Goal: Task Accomplishment & Management: Manage account settings

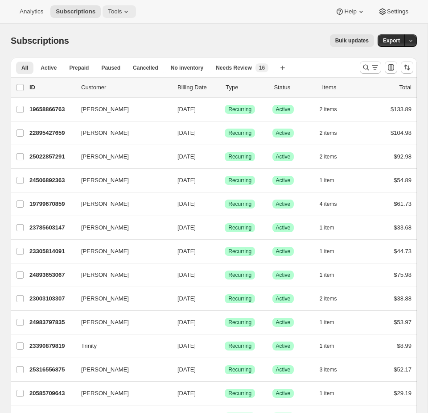
click at [122, 11] on span "Tools" at bounding box center [115, 11] width 14 height 7
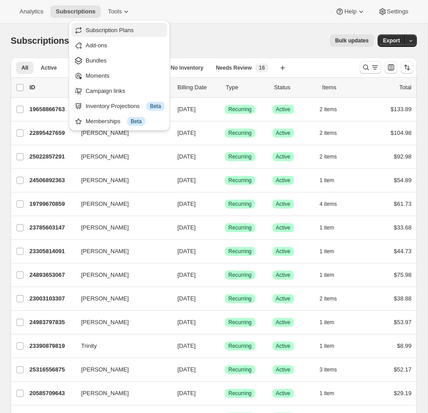
click at [114, 27] on span "Subscription Plans" at bounding box center [110, 30] width 48 height 7
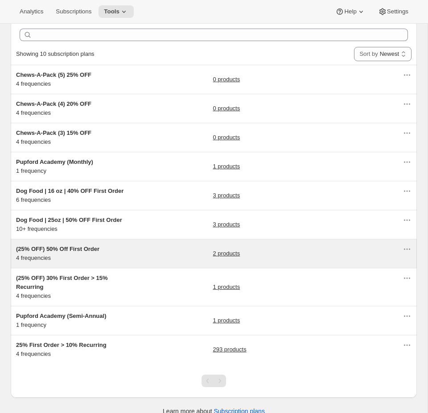
scroll to position [50, 0]
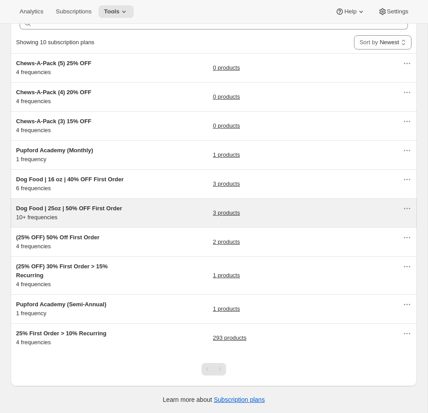
click at [278, 215] on div "3 products" at bounding box center [308, 213] width 190 height 18
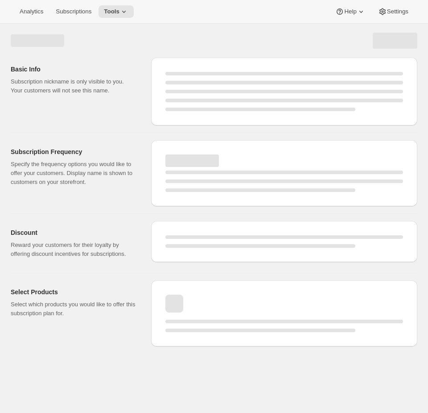
select select "WEEK"
select select "MONTH"
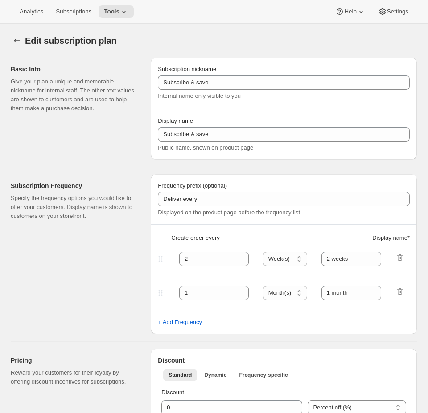
type input "Dog Food | 25oz | 50% OFF First Order"
type input "Subscribe & Save"
type input "1"
type input "1 week"
type input "2"
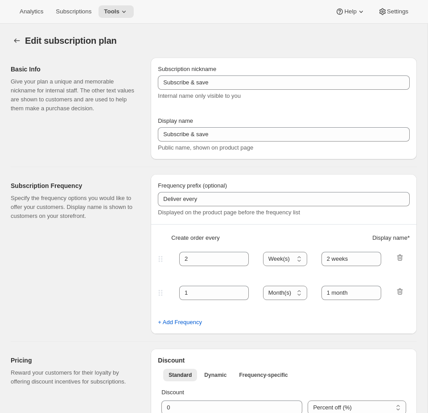
select select "WEEK"
type input "2 weeks"
select select "WEEK"
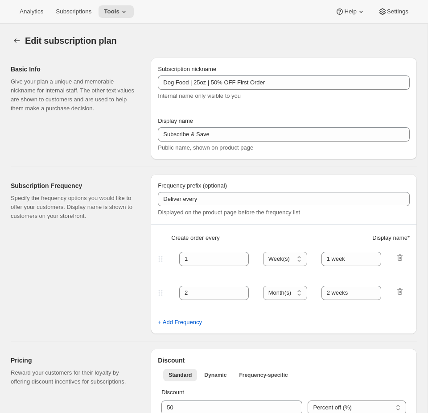
select select "WEEK"
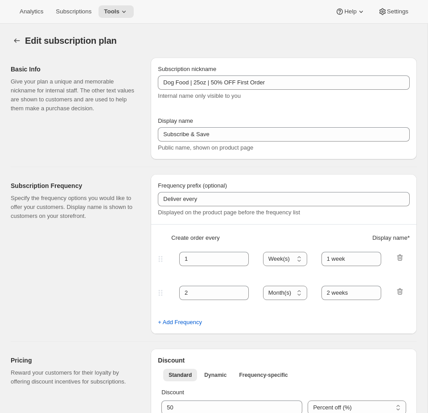
select select "WEEK"
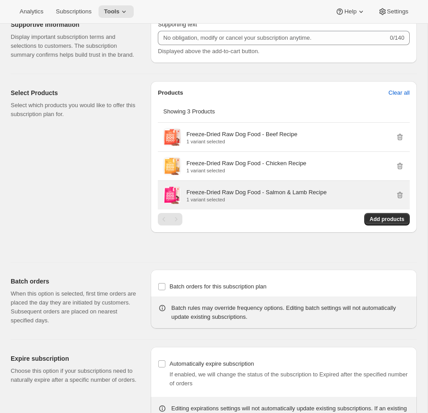
scroll to position [947, 0]
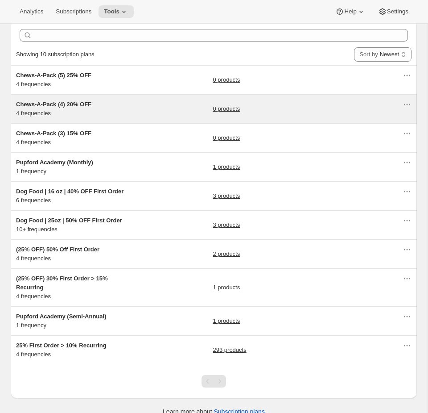
scroll to position [50, 0]
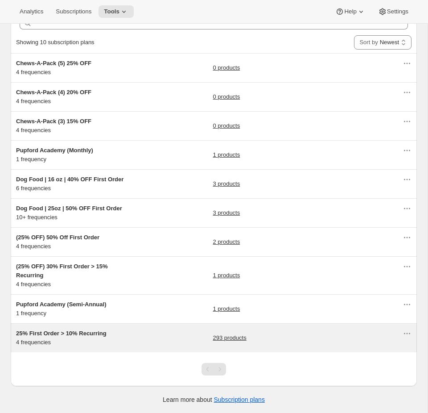
click at [180, 334] on div "25% First Order > 10% Recurring 4 frequencies 293 products" at bounding box center [209, 338] width 387 height 18
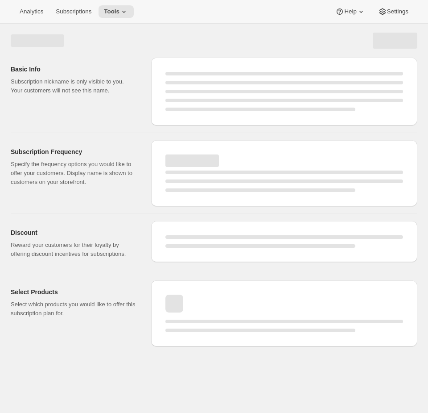
select select "WEEK"
select select "MONTH"
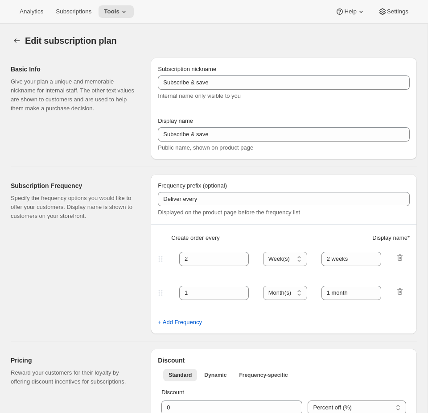
type input "25% First Order > 10% Recurring"
type input "Subscribe & Save"
select select "WEEK"
select select "MONTH"
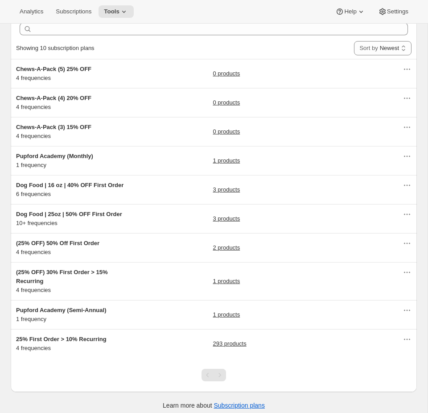
scroll to position [50, 0]
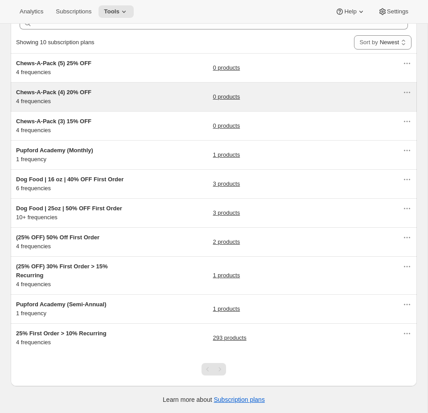
click at [147, 87] on div "Chews-A-Pack (4) 20% OFF 4 frequencies 0 products" at bounding box center [214, 97] width 407 height 29
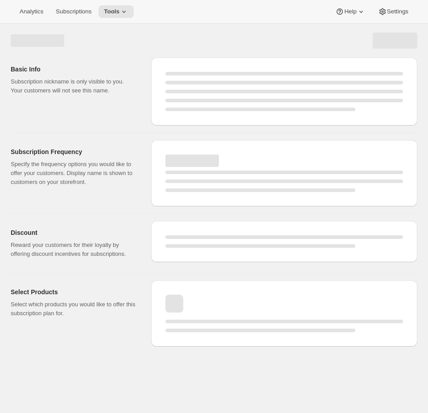
select select "WEEK"
select select "MONTH"
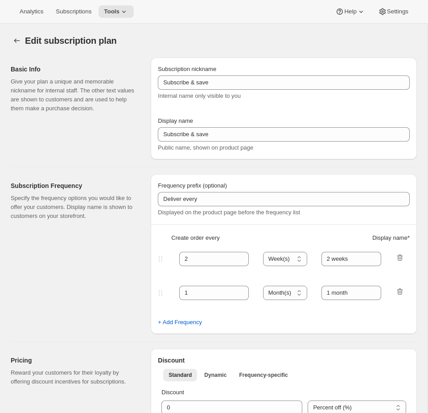
type input "Chews-A-Pack (4) 20% OFF"
type input "Subscribe & Save (4 Items)"
type input "20"
select select "MONTH"
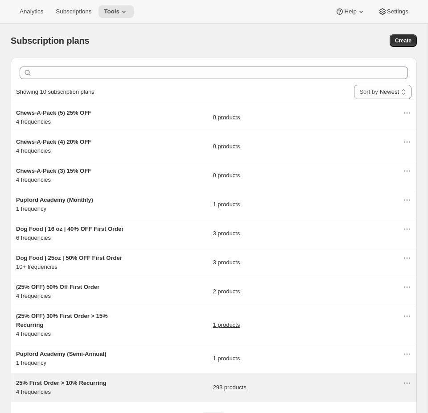
scroll to position [50, 0]
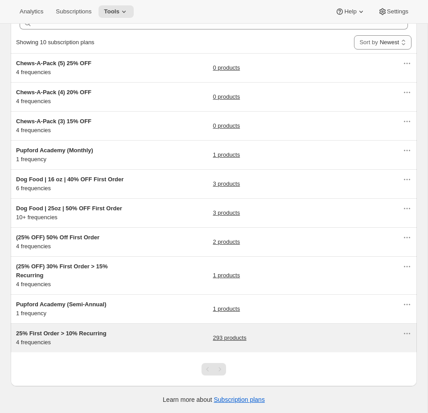
click at [168, 344] on div "25% First Order > 10% Recurring 4 frequencies 293 products" at bounding box center [209, 338] width 387 height 18
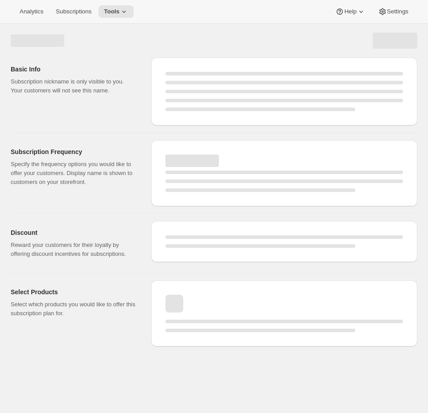
select select "WEEK"
select select "MONTH"
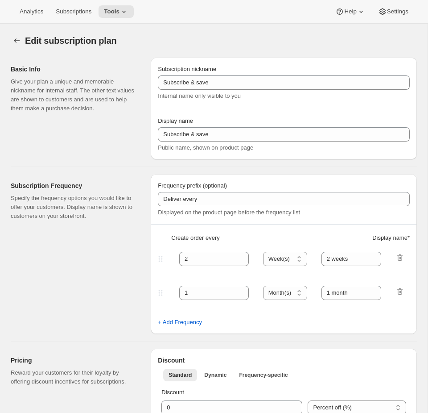
type input "25% First Order > 10% Recurring"
type input "Subscribe & Save"
select select "WEEK"
select select "MONTH"
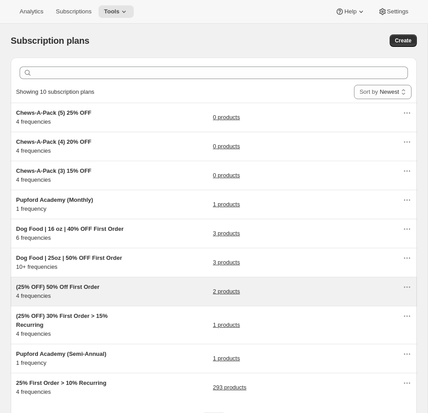
click at [158, 294] on div "(25% OFF) 50% Off First Order 4 frequencies 2 products" at bounding box center [209, 291] width 387 height 18
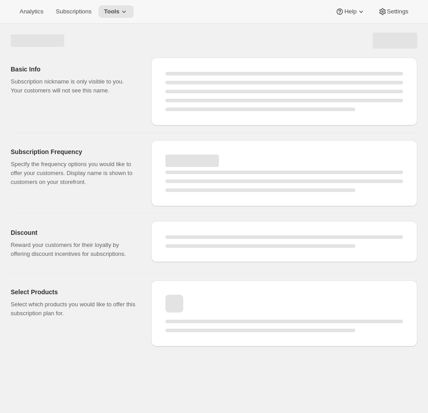
select select "WEEK"
select select "MONTH"
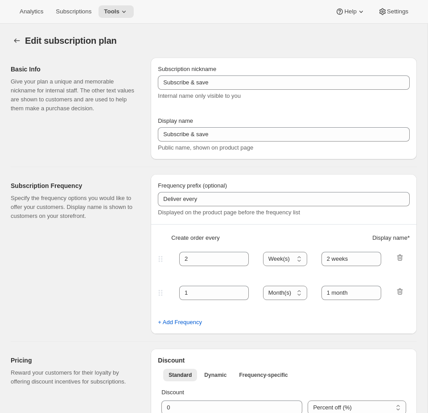
type input "(25% OFF) 50% Off First Order"
select select "WEEK"
select select "MONTH"
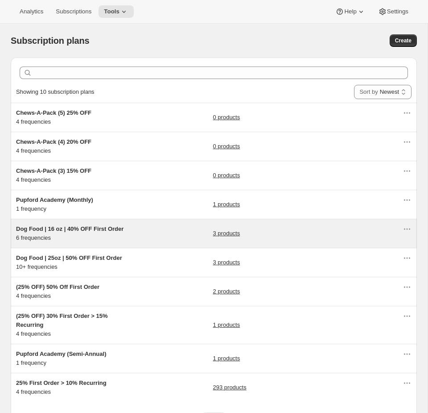
click at [164, 232] on div "Dog Food | 16 oz | 40% OFF First Order 6 frequencies 3 products" at bounding box center [209, 233] width 387 height 18
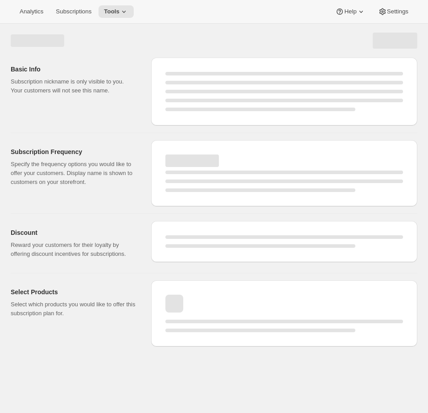
select select "WEEK"
select select "MONTH"
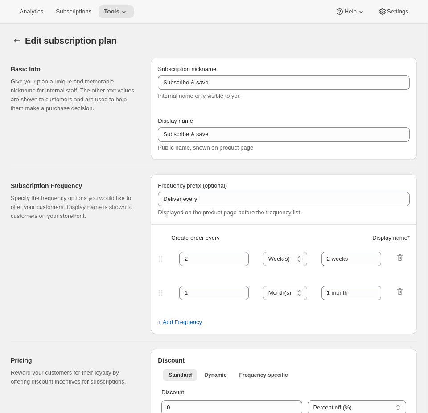
select select "WEEK"
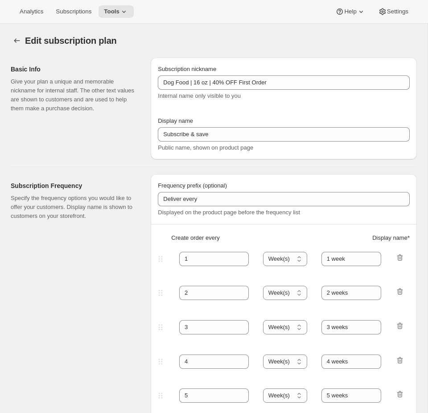
type input "Dog Food | 16 oz | 40% OFF First Order"
type input "1"
type input "1 week"
type input "2"
type input "2 weeks"
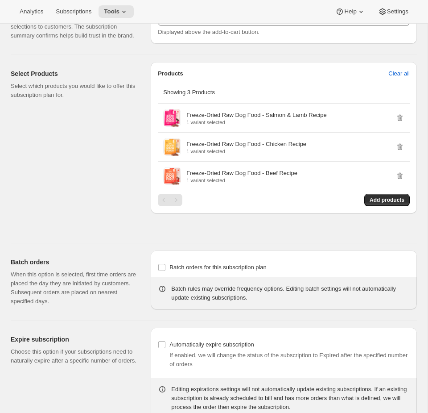
scroll to position [756, 0]
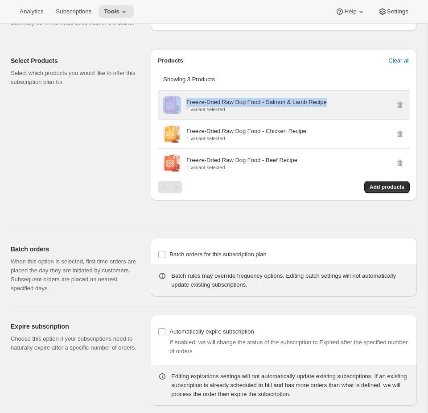
copy div "Freeze-Dried Raw Dog Food - Salmon & Lamb Recipe"
drag, startPoint x: 351, startPoint y: 113, endPoint x: 184, endPoint y: 112, distance: 167.4
click at [184, 112] on div "Freeze-Dried Raw Dog Food - Salmon & Lamb Recipe 1 variant selected" at bounding box center [283, 105] width 241 height 18
